Goal: Task Accomplishment & Management: Use online tool/utility

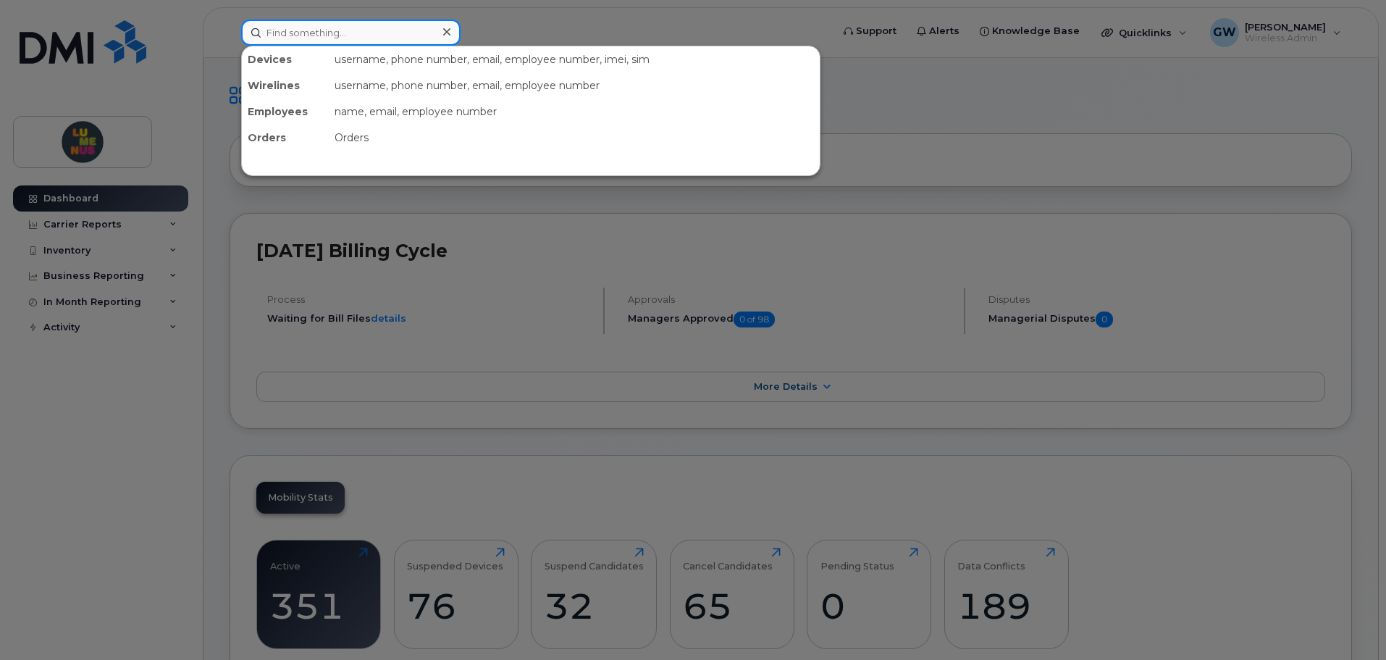
click at [314, 27] on input at bounding box center [350, 33] width 219 height 26
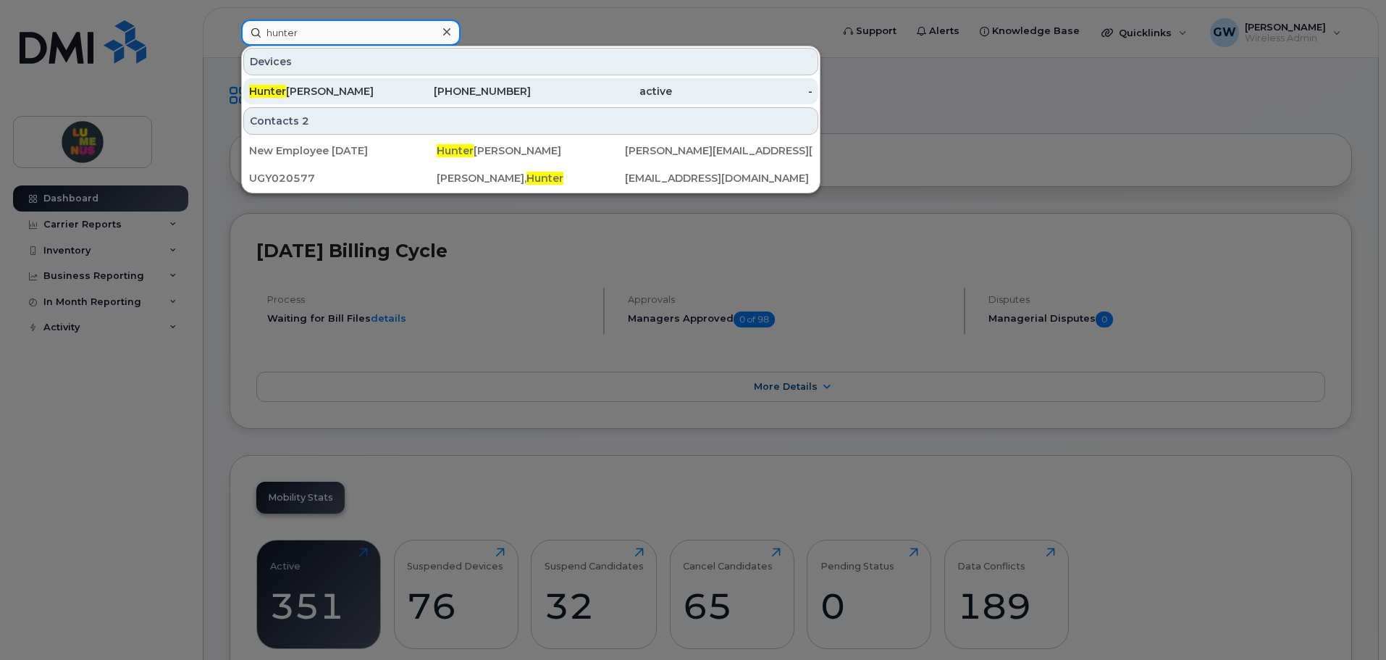
type input "hunter"
click at [294, 92] on div "[PERSON_NAME]" at bounding box center [319, 91] width 141 height 14
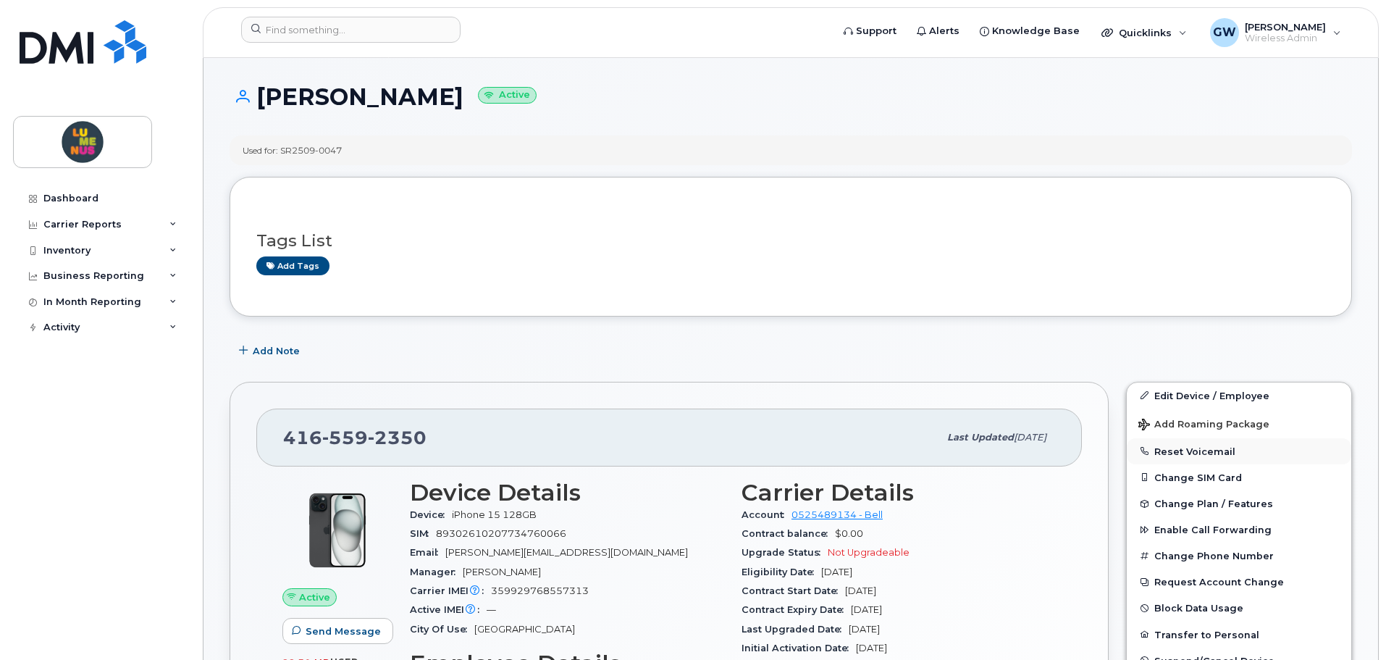
click at [1225, 446] on button "Reset Voicemail" at bounding box center [1239, 451] width 224 height 26
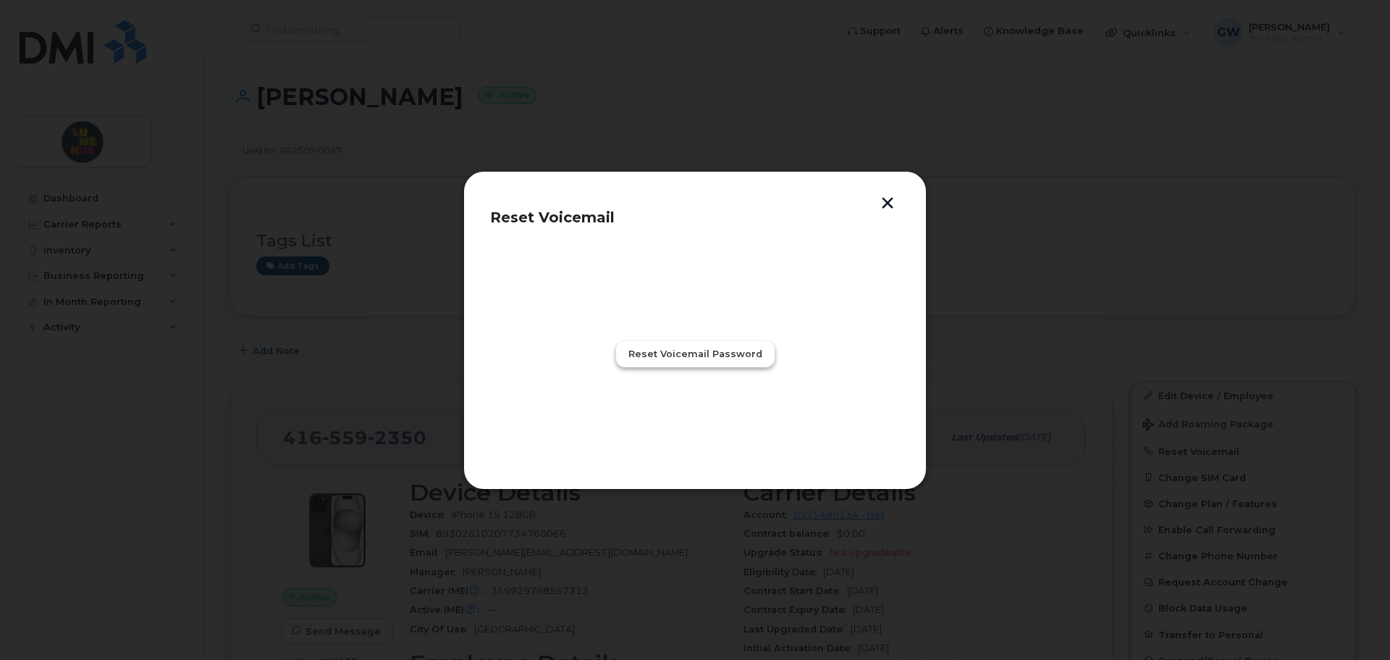
click at [642, 354] on span "Reset Voicemail Password" at bounding box center [696, 354] width 134 height 14
